Goal: Obtain resource: Download file/media

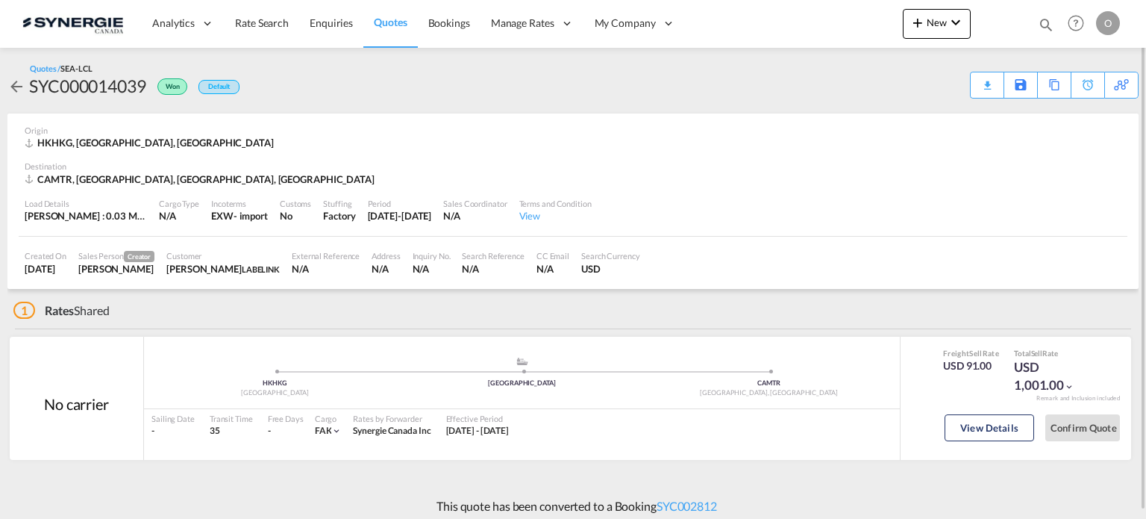
click at [1052, 26] on md-icon "icon-magnify" at bounding box center [1046, 24] width 16 height 16
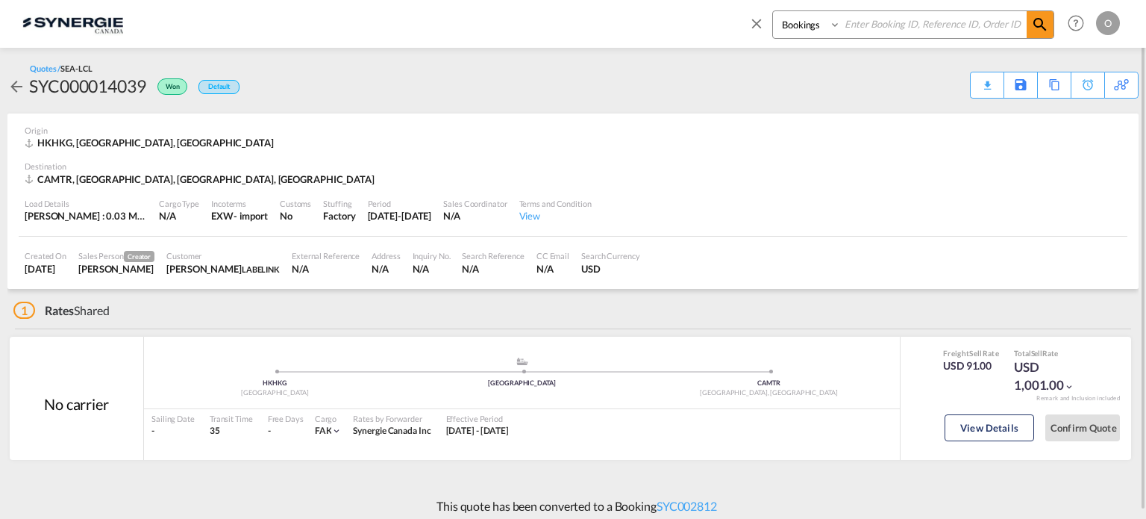
click at [790, 31] on select "Bookings Quotes Enquiries" at bounding box center [808, 24] width 71 height 27
select select "Quotes"
click at [773, 11] on select "Bookings Quotes Enquiries" at bounding box center [808, 24] width 71 height 27
paste input "SYC000012909"
type input "SYC000012909"
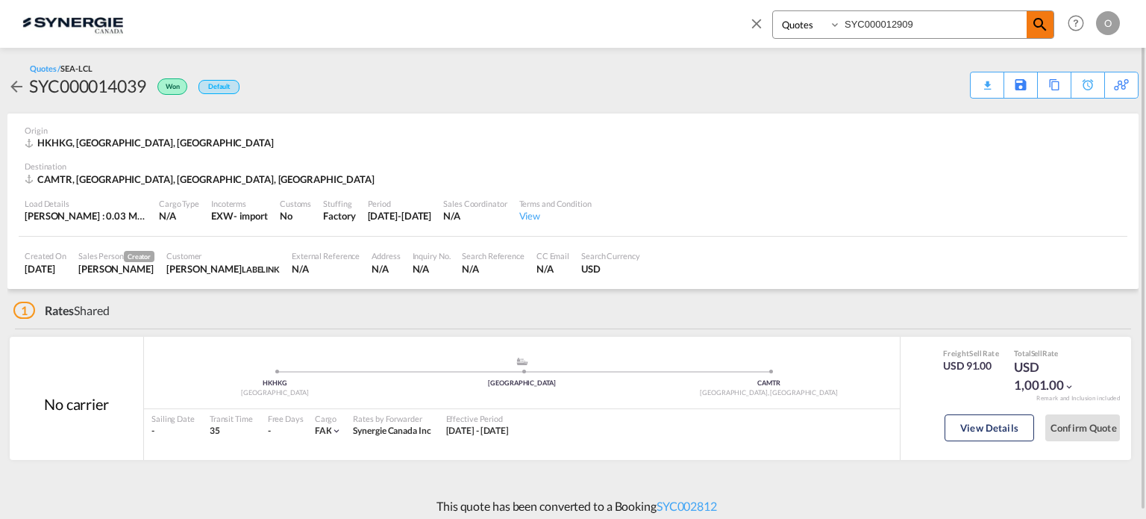
click at [1033, 22] on md-icon "icon-magnify" at bounding box center [1040, 25] width 18 height 18
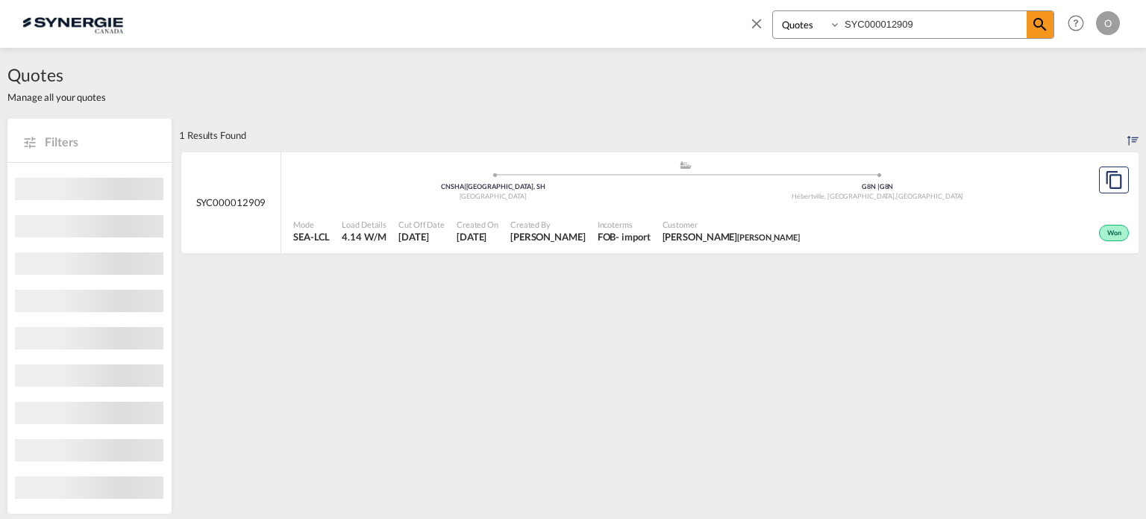
click at [666, 203] on div ".a{fill:#aaa8ad;} .a{fill:#aaa8ad;} CNSHA | Shanghai, SH China G8N | G8N Hébert…" at bounding box center [685, 182] width 784 height 45
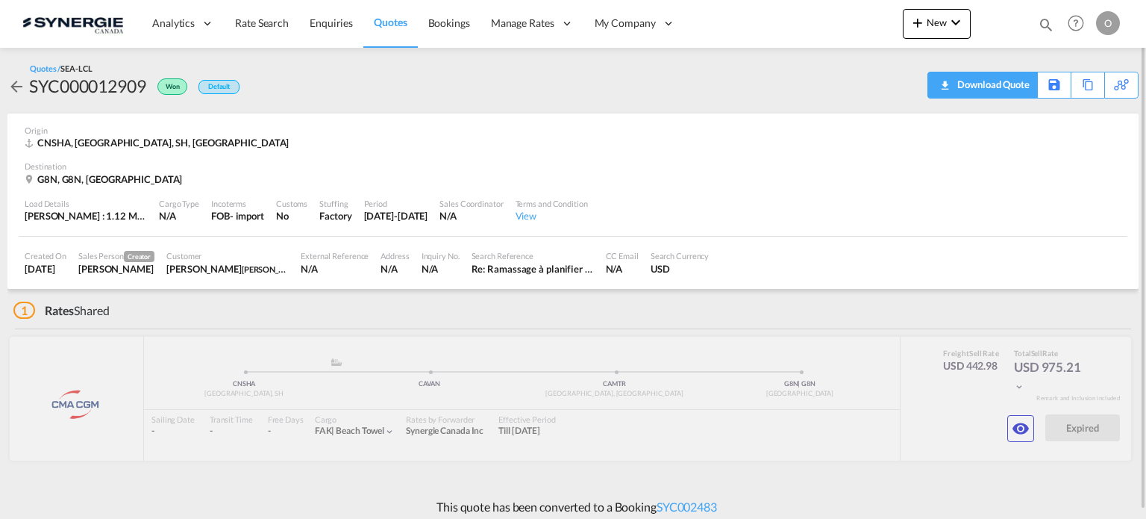
click at [1018, 84] on div "Download Quote" at bounding box center [992, 84] width 76 height 24
click at [1011, 95] on div "Download Quote" at bounding box center [992, 84] width 76 height 24
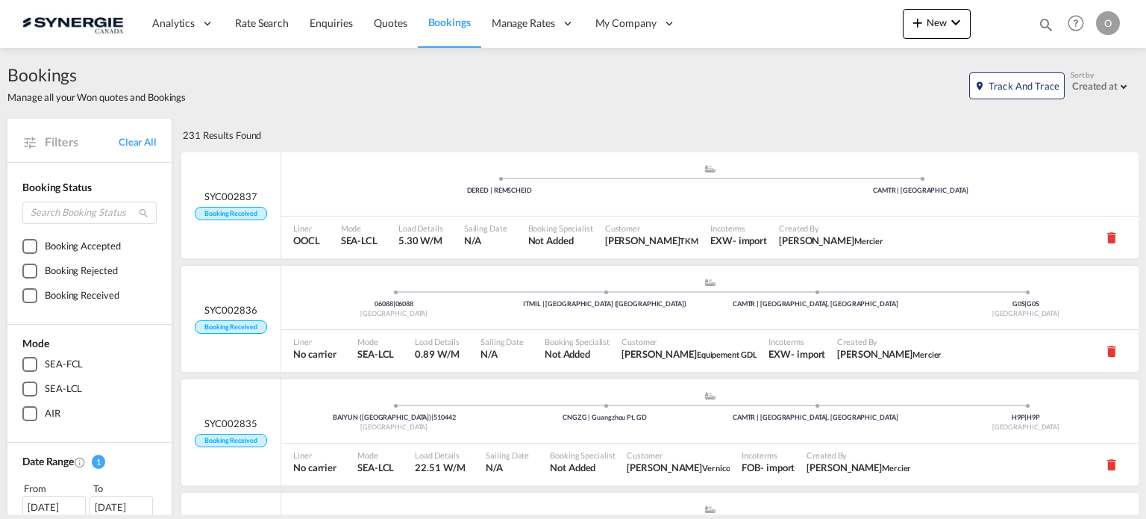
click at [1042, 17] on md-icon "icon-magnify" at bounding box center [1046, 24] width 16 height 16
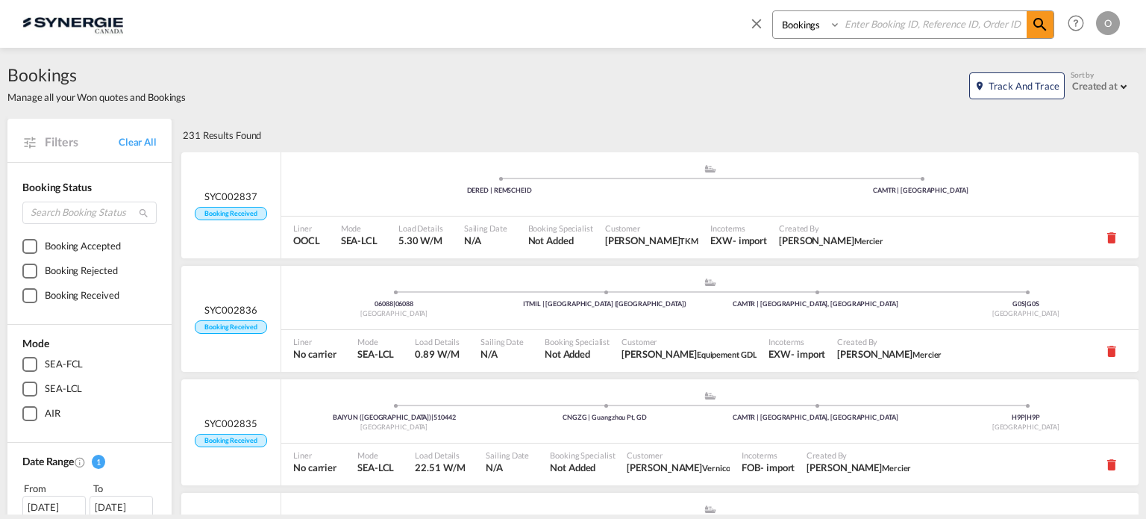
click at [796, 29] on select "Bookings Quotes Enquiries" at bounding box center [808, 24] width 71 height 27
select select "Quotes"
click at [773, 11] on select "Bookings Quotes Enquiries" at bounding box center [808, 24] width 71 height 27
click at [881, 29] on input at bounding box center [934, 24] width 186 height 26
paste input "SYC000013094"
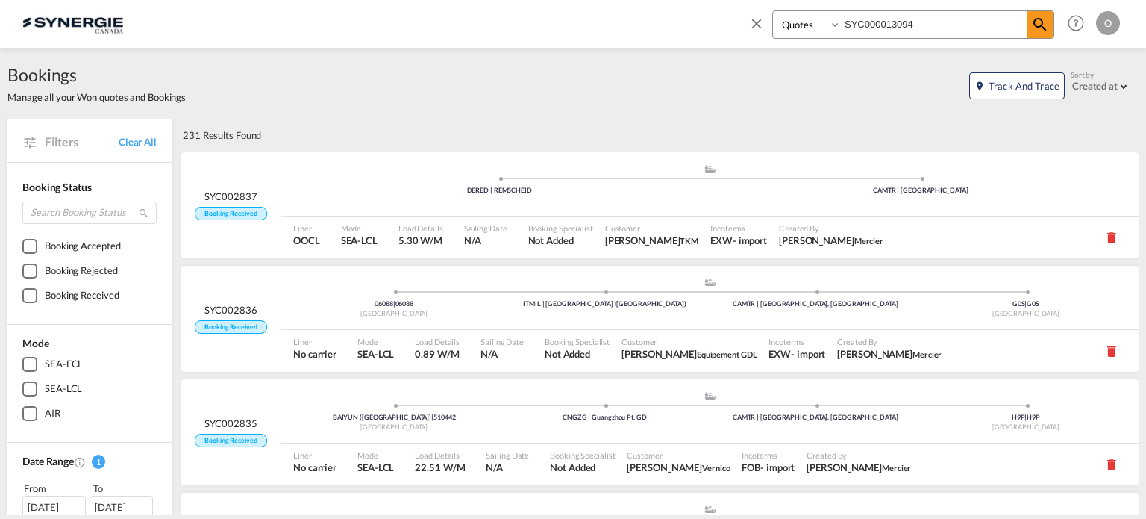
type input "SYC000013094"
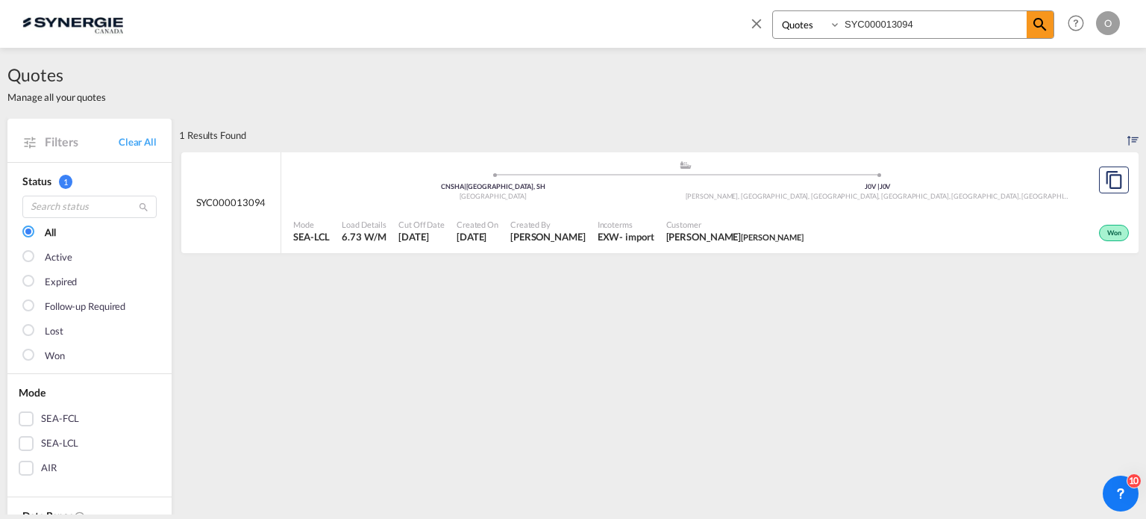
click at [928, 221] on div "Won" at bounding box center [971, 231] width 323 height 37
